Goal: Understand process/instructions

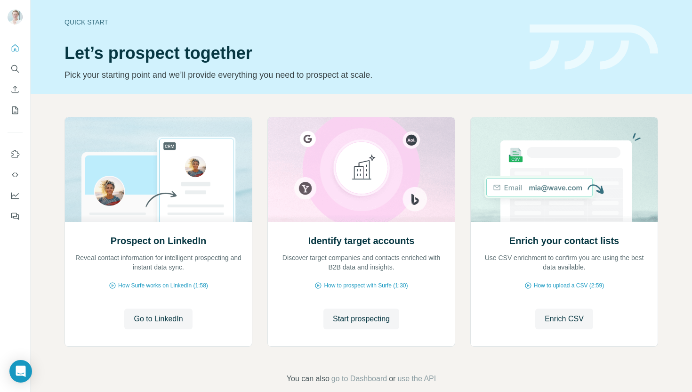
scroll to position [15, 0]
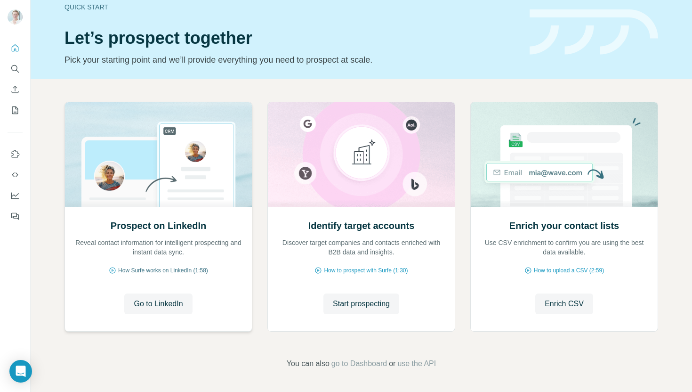
click at [182, 272] on span "How Surfe works on LinkedIn (1:58)" at bounding box center [163, 270] width 90 height 8
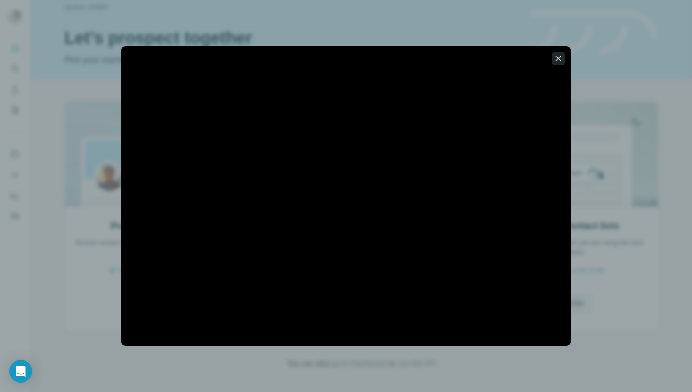
click at [557, 59] on icon "button" at bounding box center [558, 58] width 5 height 5
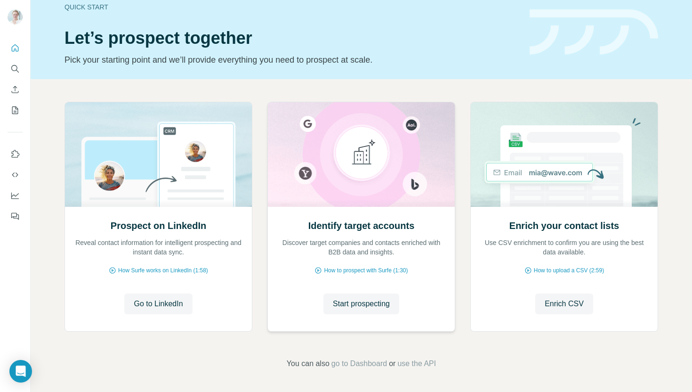
scroll to position [0, 0]
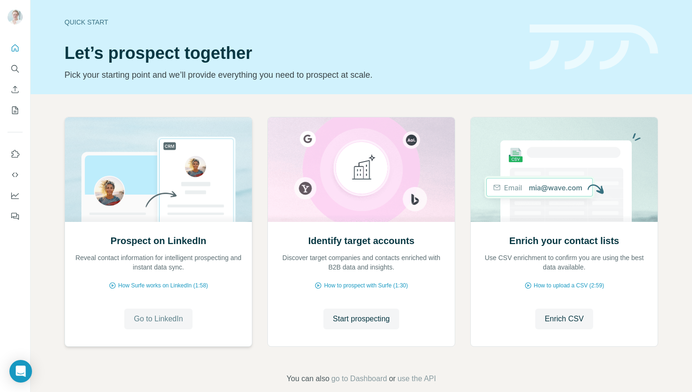
click at [153, 318] on span "Go to LinkedIn" at bounding box center [158, 318] width 49 height 11
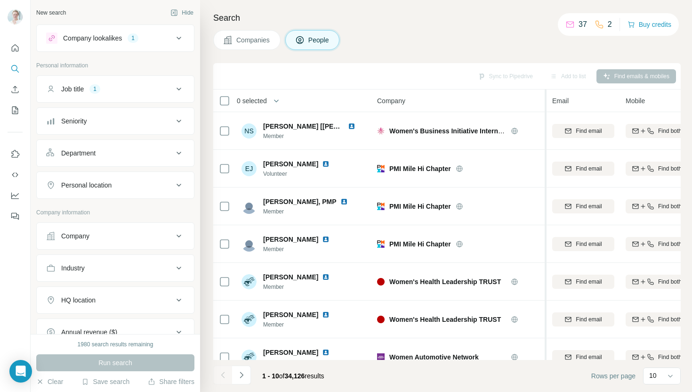
drag, startPoint x: 475, startPoint y: 101, endPoint x: 545, endPoint y: 97, distance: 69.7
click at [0, 0] on tr "0 selected People Company Email Mobile Lists Personal location Seniority Depart…" at bounding box center [0, 0] width 0 height 0
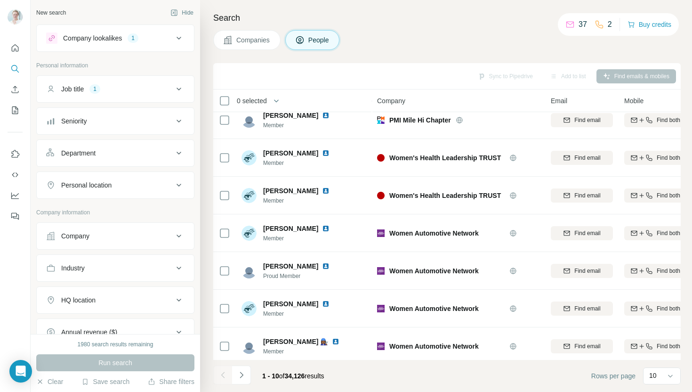
scroll to position [129, 0]
